Goal: Task Accomplishment & Management: Manage account settings

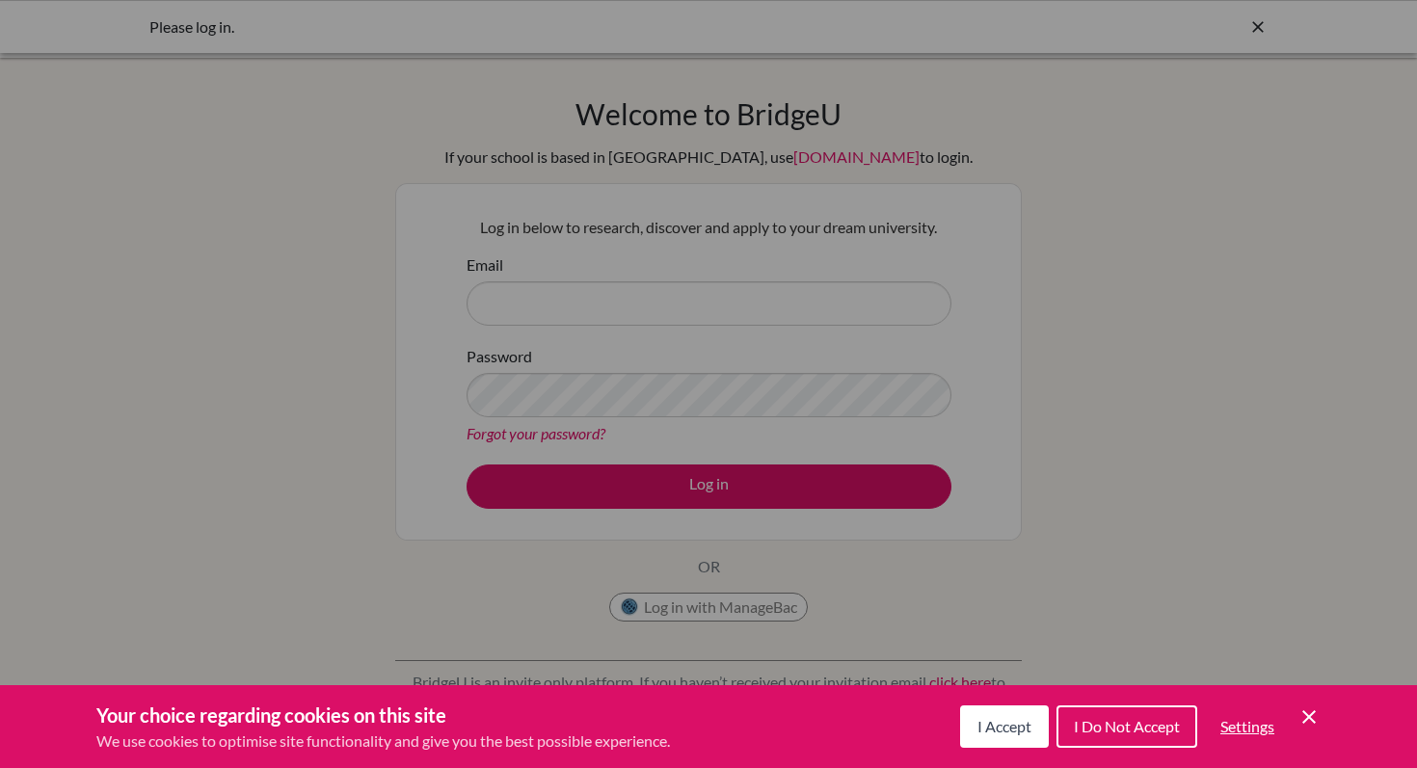
click at [1303, 706] on icon "Cookie Control Close Icon" at bounding box center [1309, 717] width 23 height 23
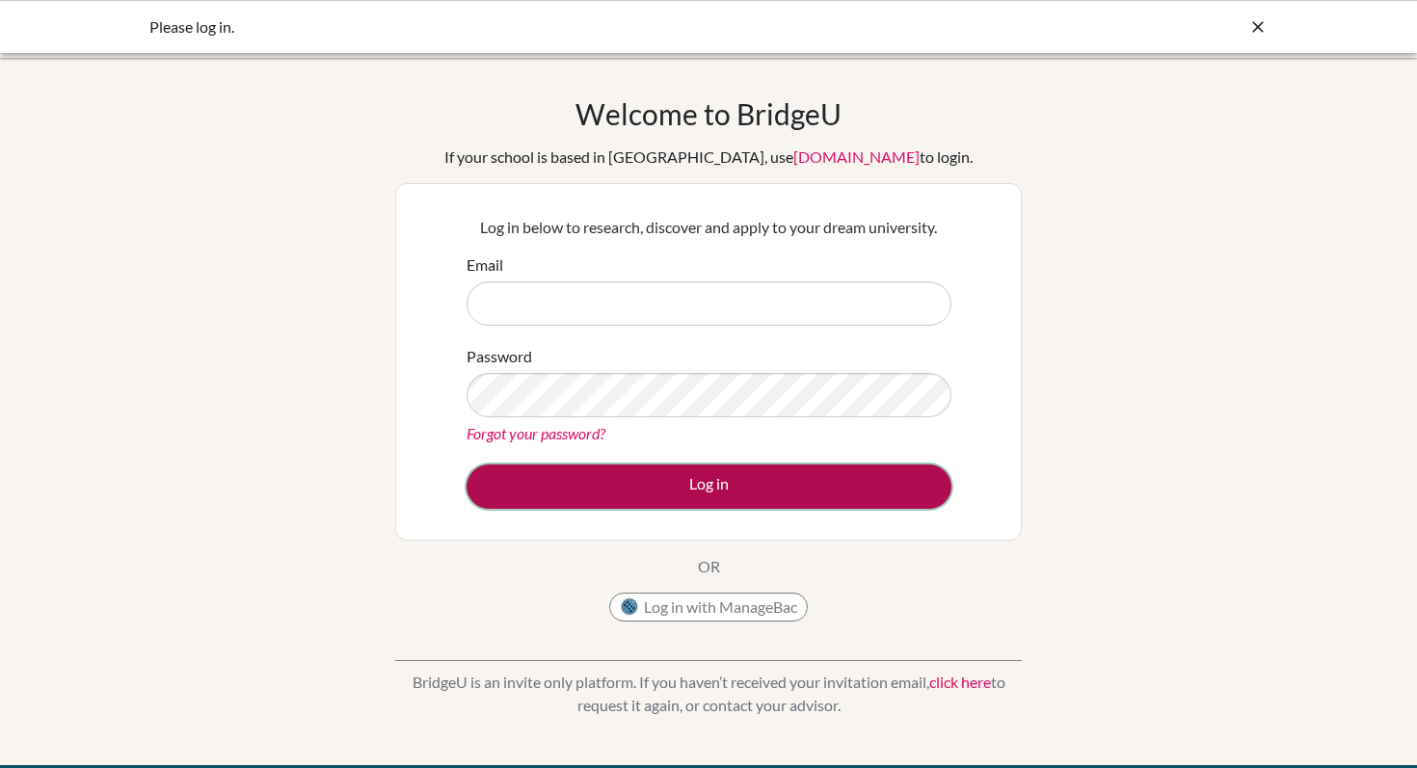
click at [908, 489] on button "Log in" at bounding box center [709, 487] width 485 height 44
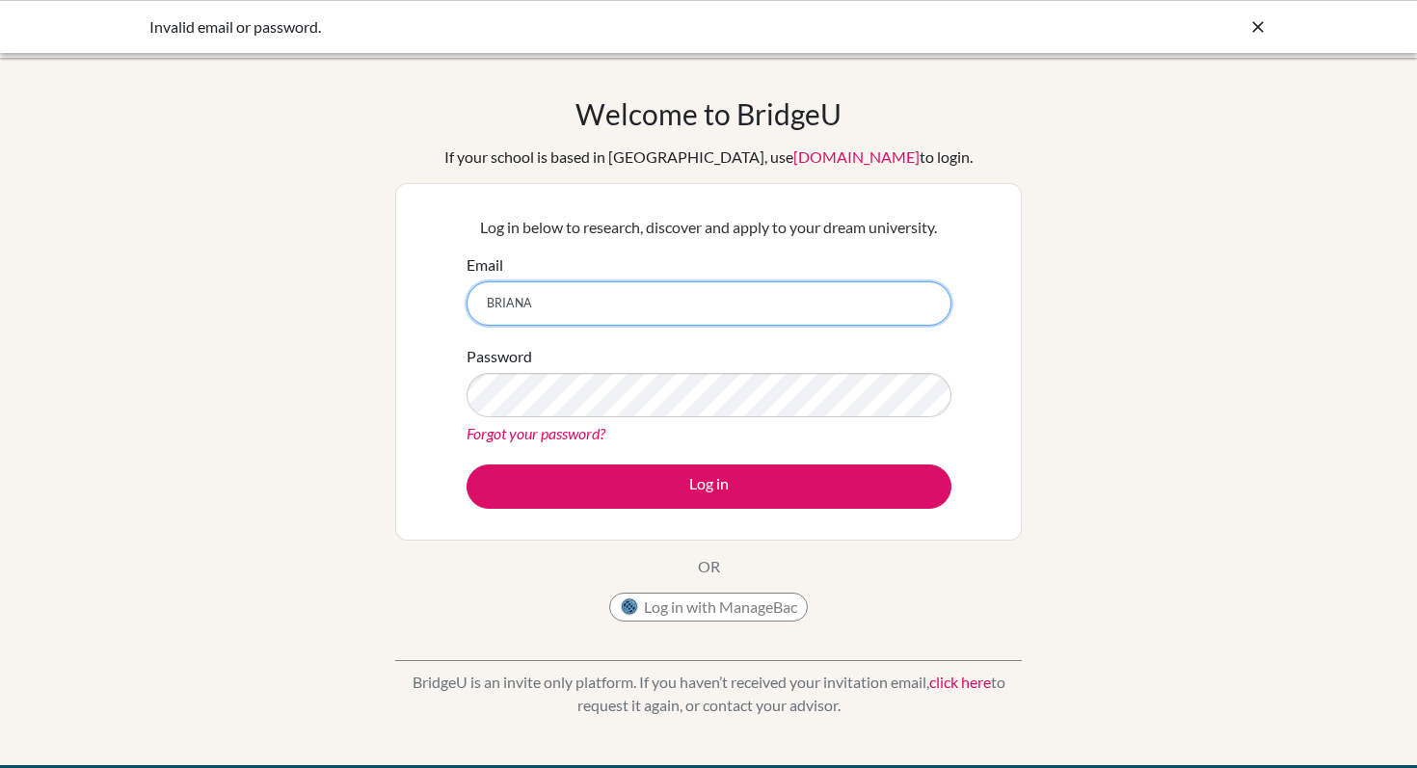
type input "briana_albuja@menorsam.edu.ec"
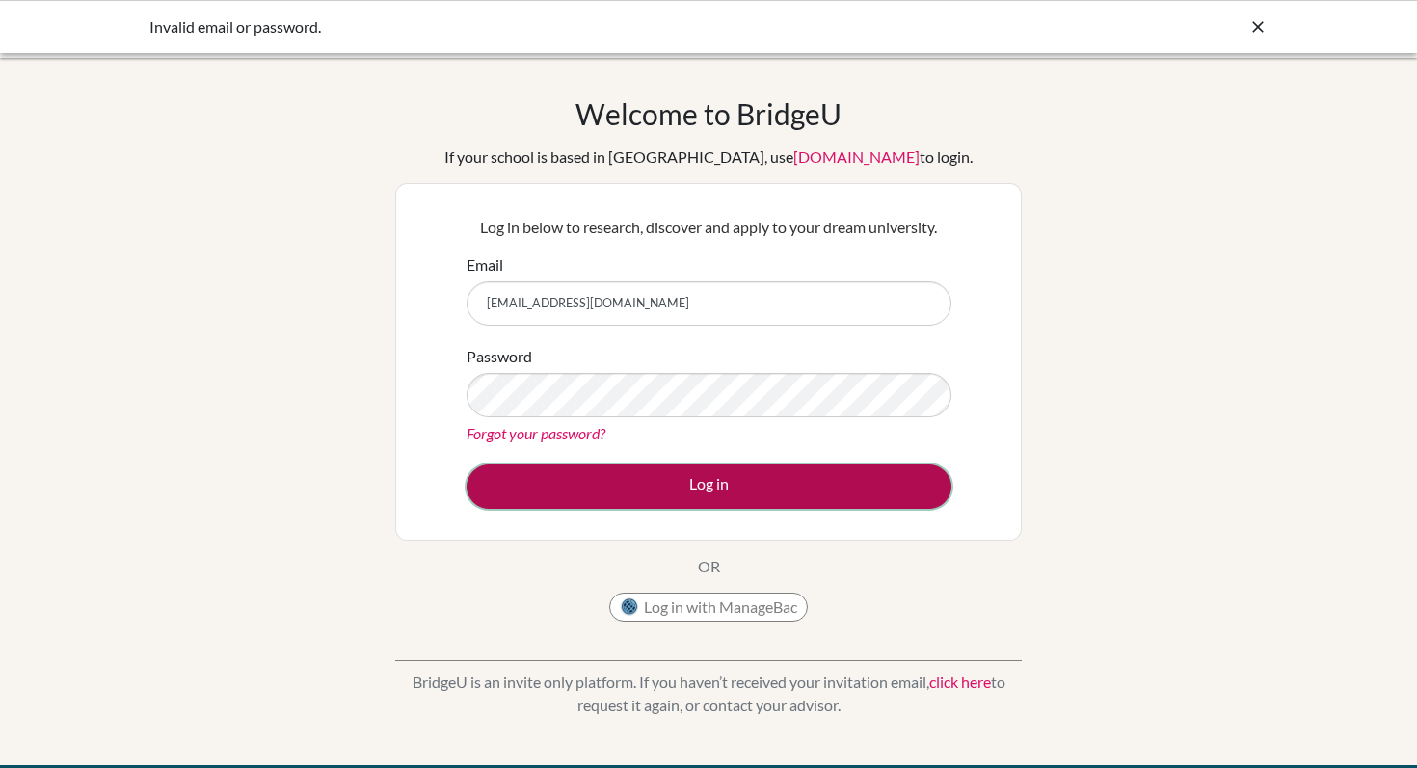
click at [726, 477] on button "Log in" at bounding box center [709, 487] width 485 height 44
